Goal: Task Accomplishment & Management: Use online tool/utility

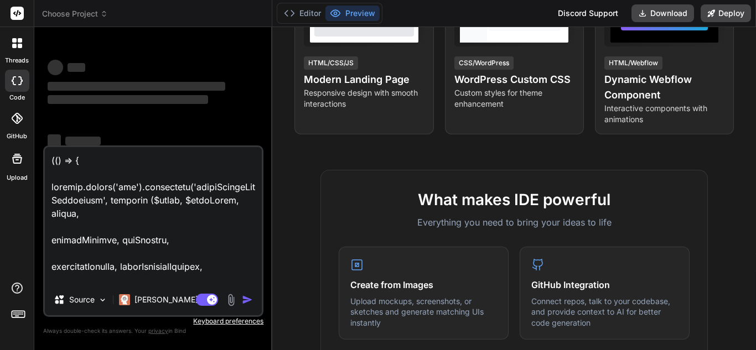
scroll to position [277, 0]
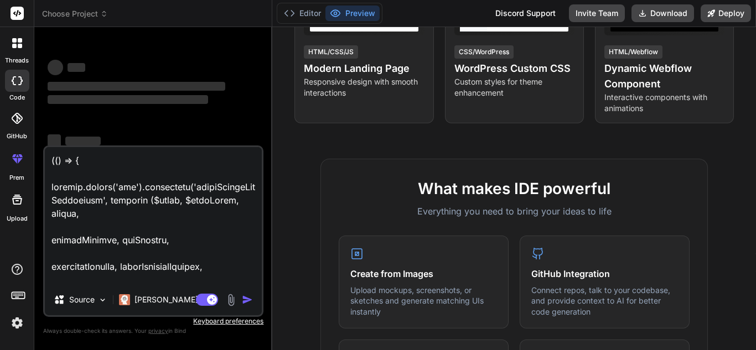
click at [15, 13] on rect at bounding box center [17, 13] width 13 height 13
click at [10, 51] on div at bounding box center [17, 43] width 23 height 23
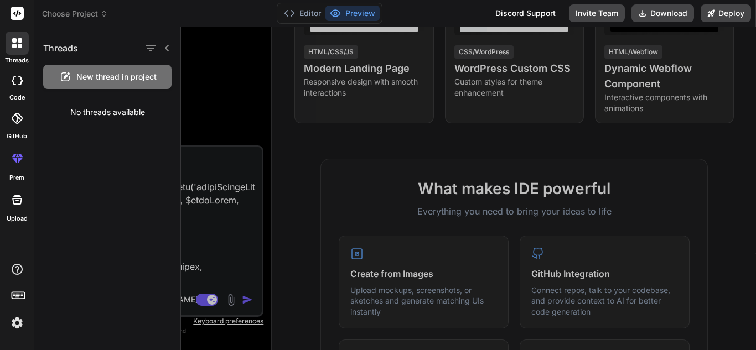
click at [18, 92] on div "code" at bounding box center [17, 83] width 34 height 37
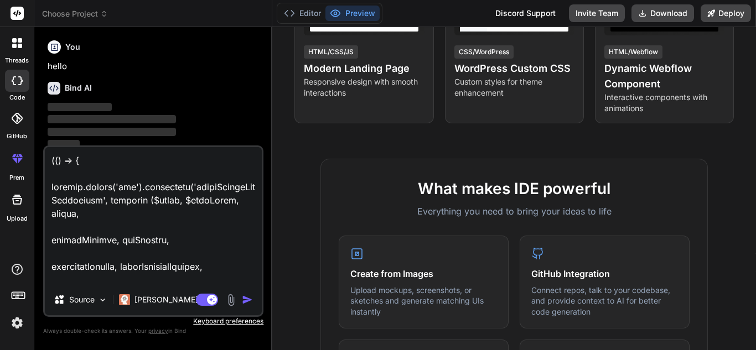
click at [13, 81] on icon at bounding box center [17, 80] width 11 height 9
click at [20, 62] on label "threads" at bounding box center [17, 60] width 24 height 9
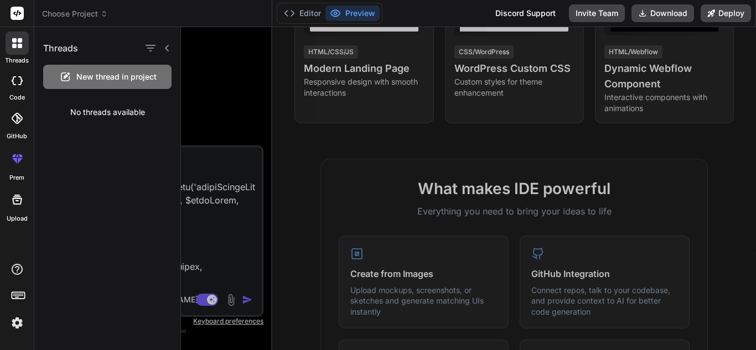
click at [101, 77] on span "New thread in project" at bounding box center [116, 76] width 80 height 11
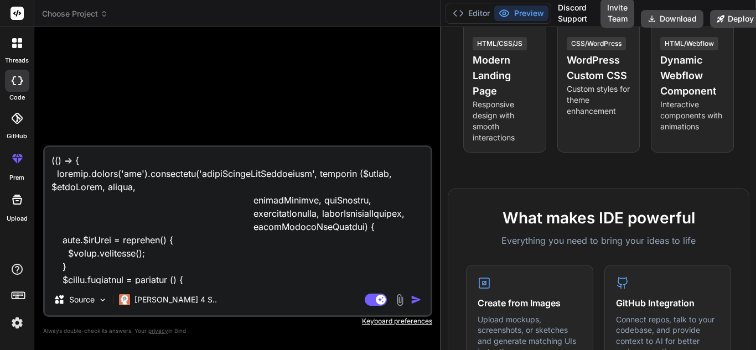
type textarea "x"
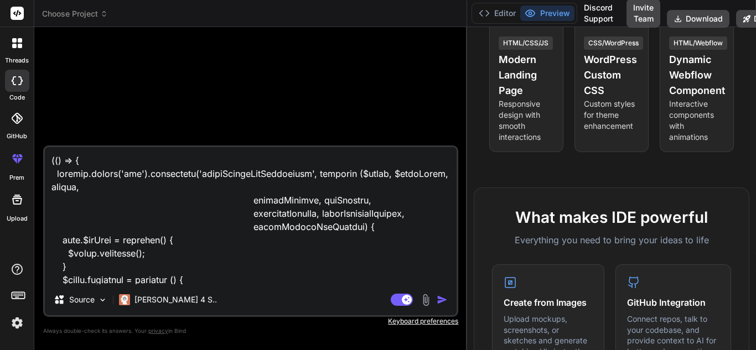
drag, startPoint x: 271, startPoint y: 209, endPoint x: 640, endPoint y: 206, distance: 369.1
click at [640, 206] on div "Choose Project Created with Pixso. Bind AI Web Search Created with Pixso. Code …" at bounding box center [395, 175] width 722 height 350
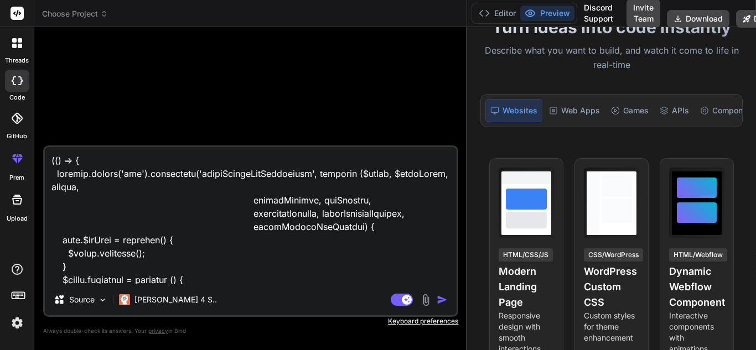
scroll to position [78, 0]
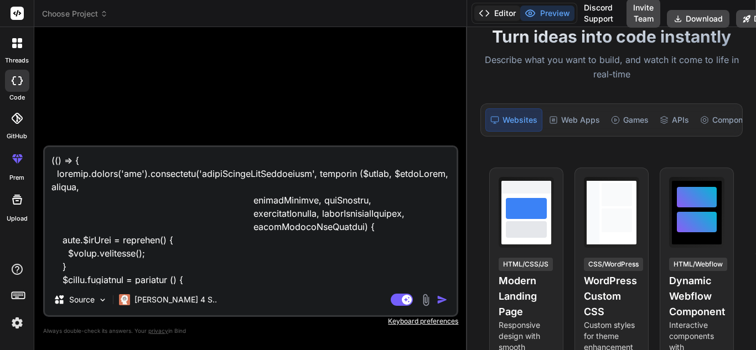
click at [506, 15] on button "Editor" at bounding box center [497, 13] width 46 height 15
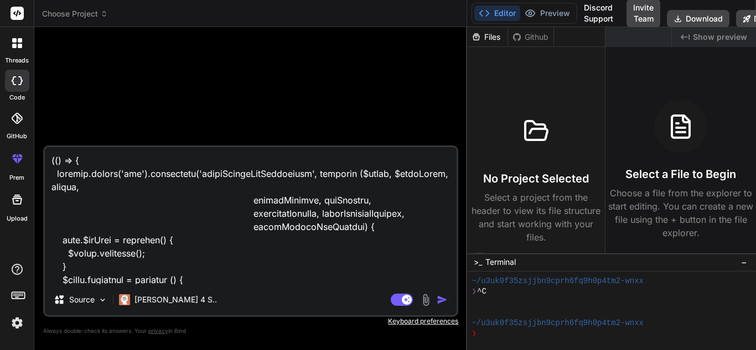
click at [603, 12] on div "Discord Support" at bounding box center [598, 13] width 43 height 29
drag, startPoint x: 467, startPoint y: 62, endPoint x: 566, endPoint y: 58, distance: 98.6
click at [570, 58] on div "Choose Project Created with Pixso. Bind AI Web Search Created with Pixso. Code …" at bounding box center [395, 175] width 722 height 350
drag, startPoint x: 466, startPoint y: 73, endPoint x: 600, endPoint y: 61, distance: 134.5
click at [600, 61] on div "Choose Project Created with Pixso. Bind AI Web Search Created with Pixso. Code …" at bounding box center [395, 175] width 722 height 350
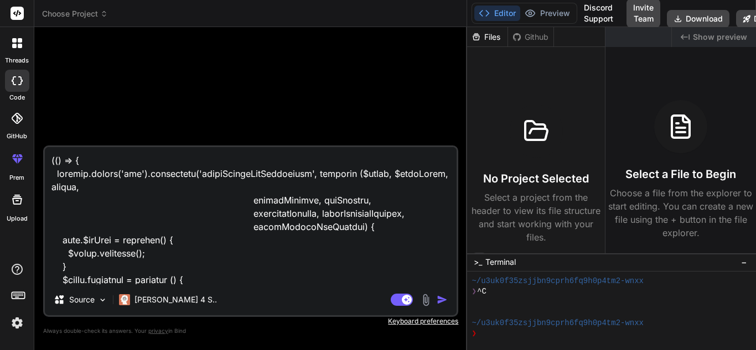
click at [426, 339] on div "Source [PERSON_NAME] 4 S.. Agent Mode. When this toggle is activated, AI automa…" at bounding box center [250, 193] width 415 height 314
click at [273, 252] on textarea at bounding box center [251, 215] width 412 height 137
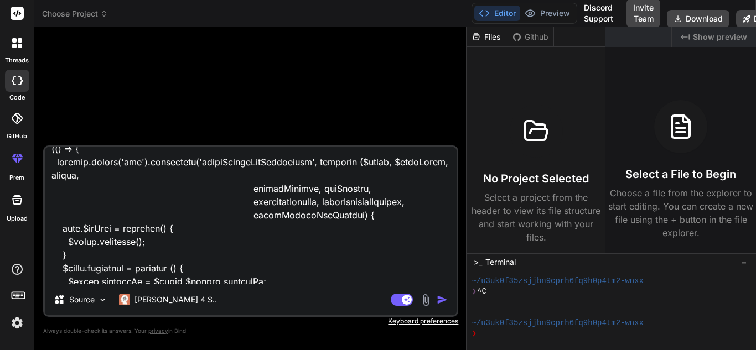
drag, startPoint x: 181, startPoint y: 278, endPoint x: 66, endPoint y: 168, distance: 159.7
click at [66, 168] on textarea at bounding box center [251, 215] width 412 height 137
click at [118, 209] on textarea at bounding box center [251, 215] width 412 height 137
type textarea "x"
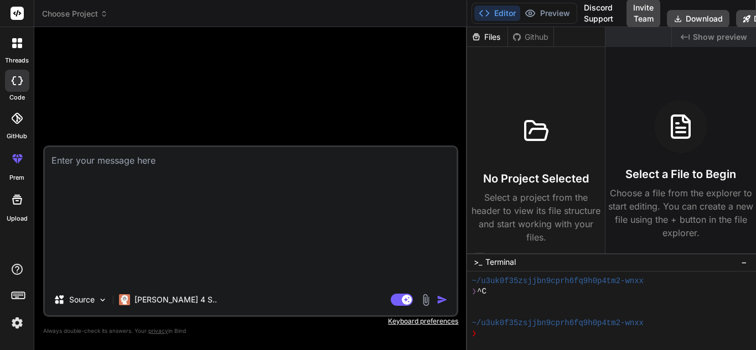
scroll to position [0, 0]
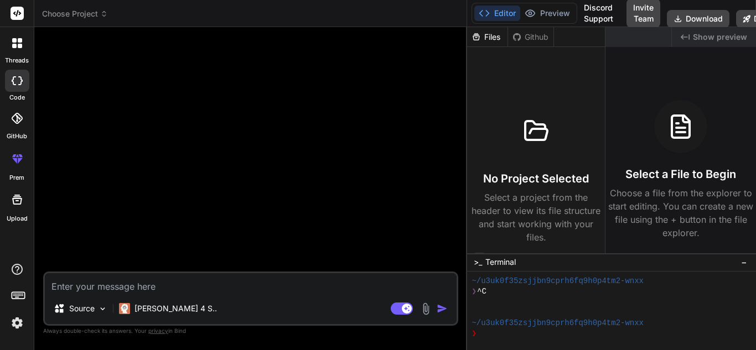
click at [123, 239] on div at bounding box center [251, 154] width 413 height 236
type textarea "x"
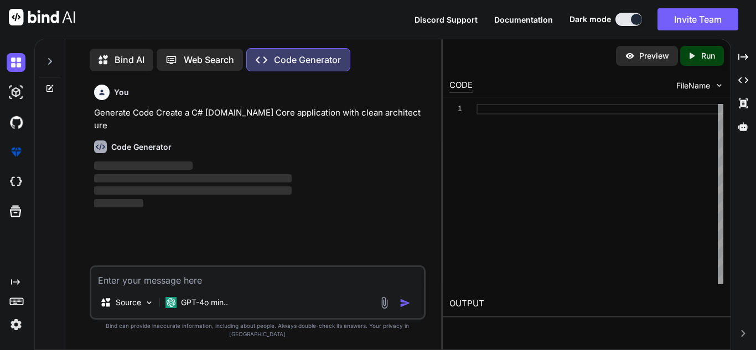
scroll to position [5, 0]
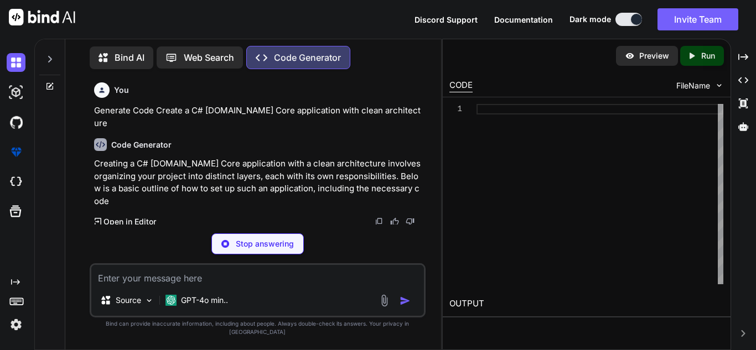
click at [16, 328] on img at bounding box center [16, 324] width 19 height 19
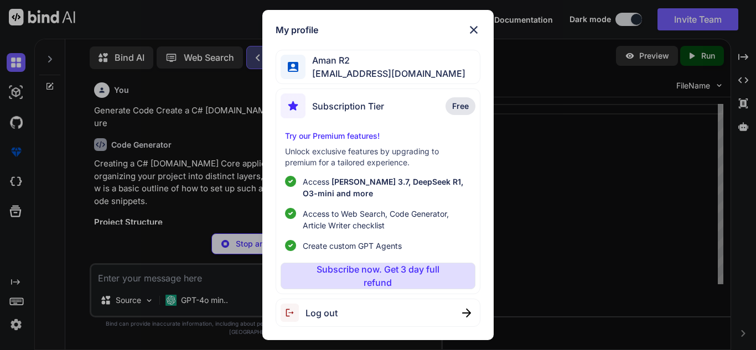
click at [475, 25] on img at bounding box center [473, 29] width 13 height 13
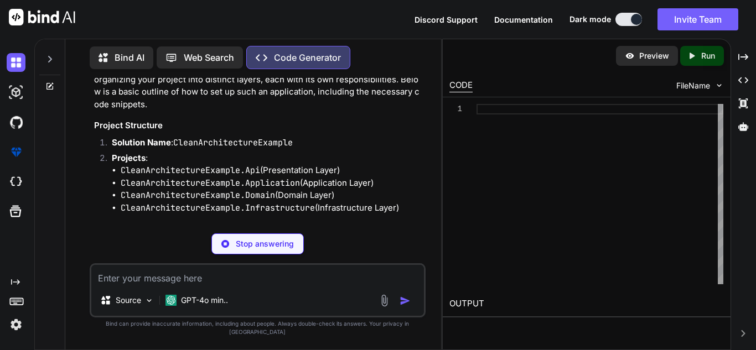
scroll to position [111, 0]
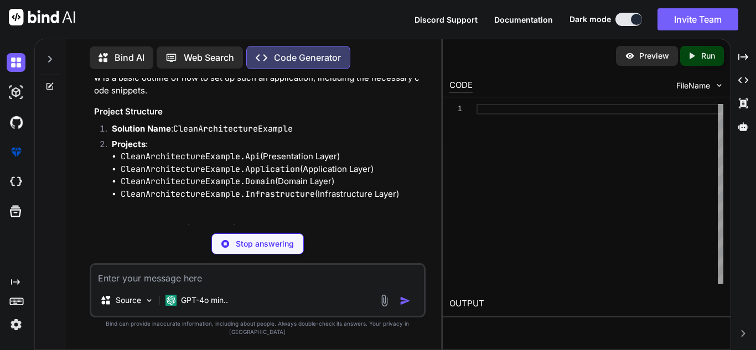
click at [253, 250] on p "Stop answering" at bounding box center [265, 244] width 58 height 11
type textarea "x"
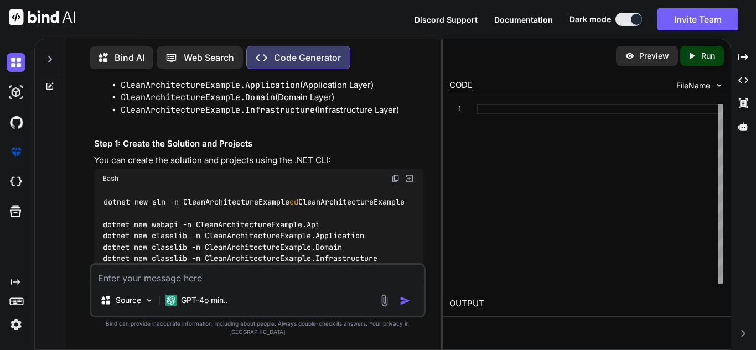
scroll to position [260, 0]
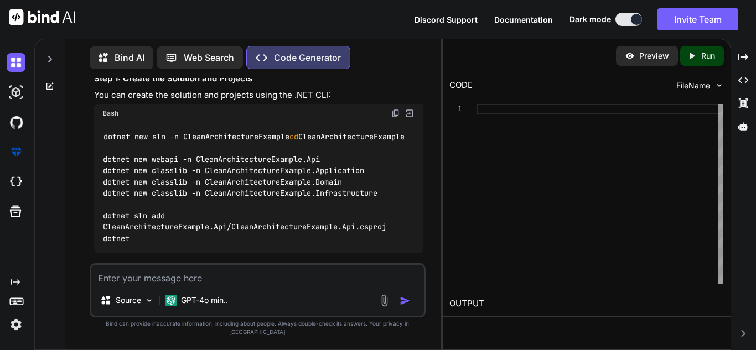
click at [165, 285] on textarea at bounding box center [257, 275] width 333 height 20
click at [126, 285] on textarea at bounding box center [257, 275] width 333 height 20
paste textarea "$scope.DeleteWoundFunction = function (Id) { debugger; if (confirm("Are you sur…"
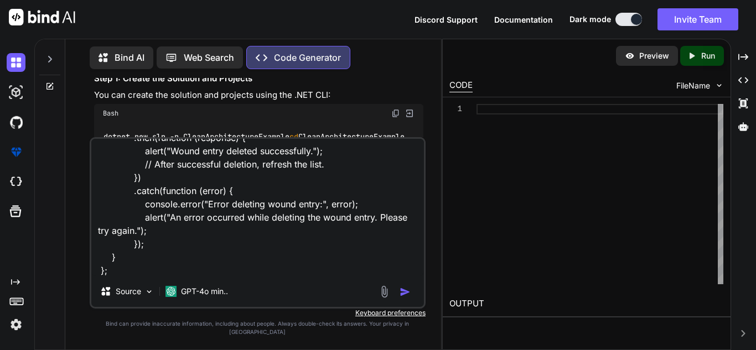
type textarea "$scope.DeleteWoundFunction = function (Id) { debugger; if (confirm("Are you sur…"
click at [47, 61] on div at bounding box center [49, 56] width 21 height 38
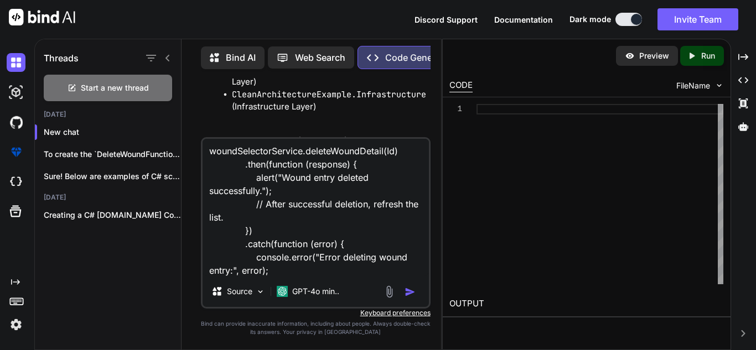
scroll to position [94, 0]
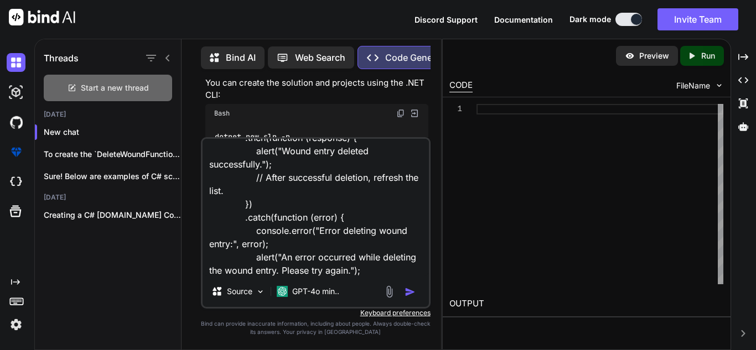
click at [122, 88] on span "Start a new thread" at bounding box center [115, 87] width 68 height 11
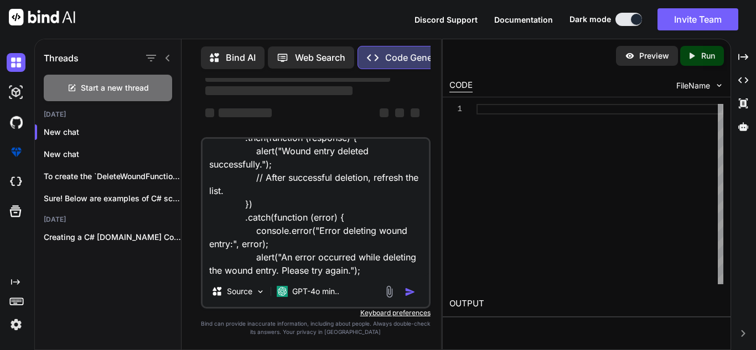
scroll to position [137, 0]
click at [94, 132] on p "New chat" at bounding box center [112, 132] width 137 height 11
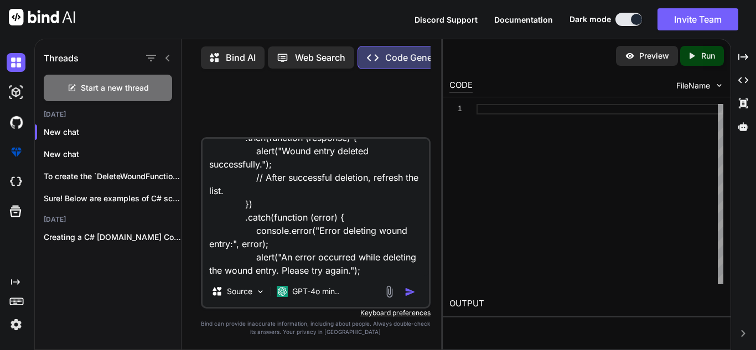
scroll to position [0, 0]
click at [443, 82] on div "Preview Created with Pixso. Run CODE FileName 1 OUTPUT" at bounding box center [586, 195] width 289 height 312
drag, startPoint x: 442, startPoint y: 82, endPoint x: 615, endPoint y: 106, distance: 174.8
click at [615, 106] on div "Threads Start a new thread Today New chat New chat To create the `DeleteWoundFu…" at bounding box center [395, 195] width 722 height 312
